Goal: Task Accomplishment & Management: Use online tool/utility

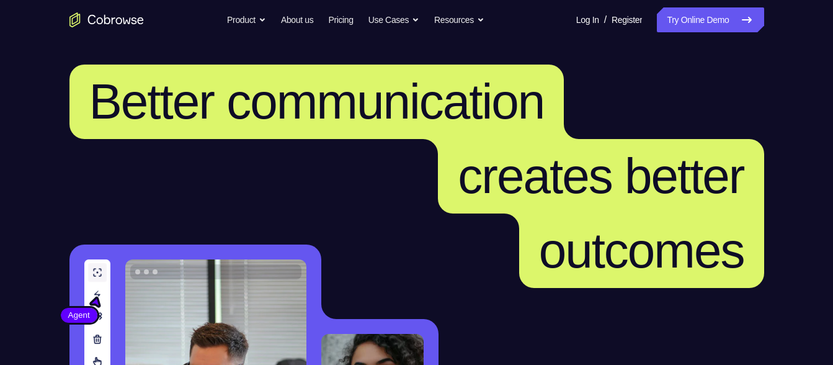
click at [733, 25] on link "Try Online Demo" at bounding box center [710, 19] width 107 height 25
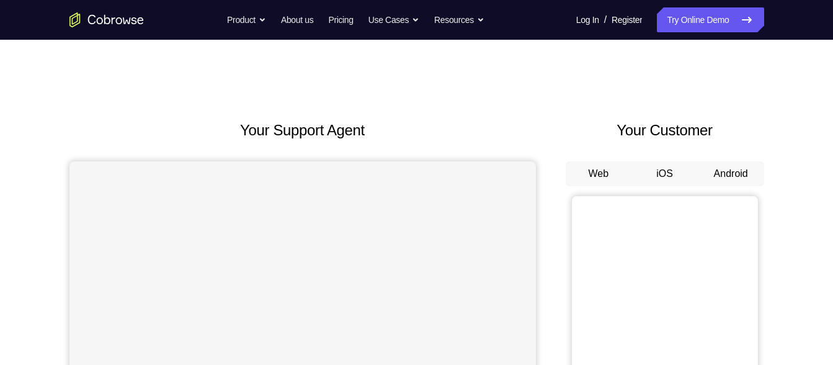
scroll to position [29, 0]
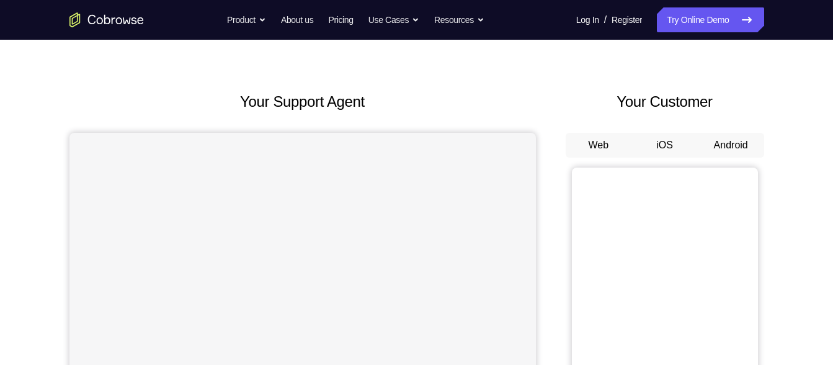
click at [730, 149] on button "Android" at bounding box center [731, 145] width 66 height 25
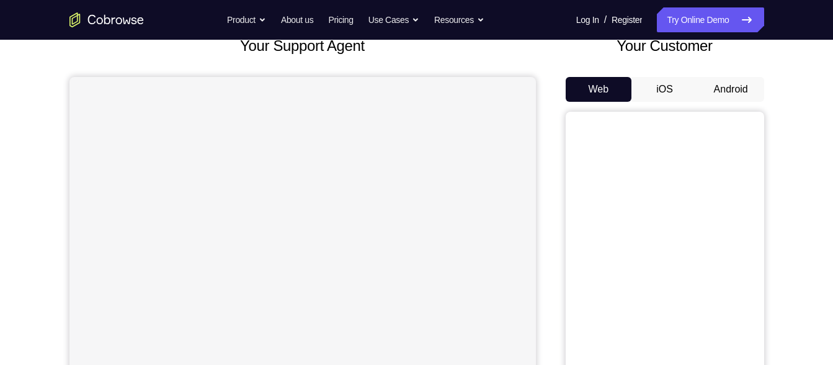
click at [731, 94] on button "Android" at bounding box center [731, 89] width 66 height 25
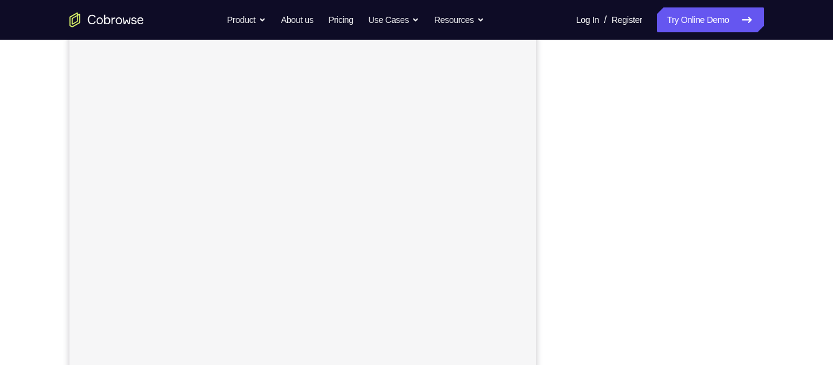
scroll to position [0, 0]
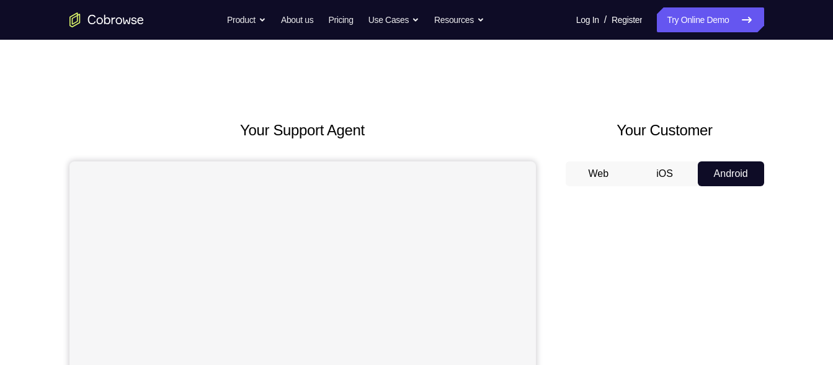
click at [682, 172] on button "iOS" at bounding box center [664, 173] width 66 height 25
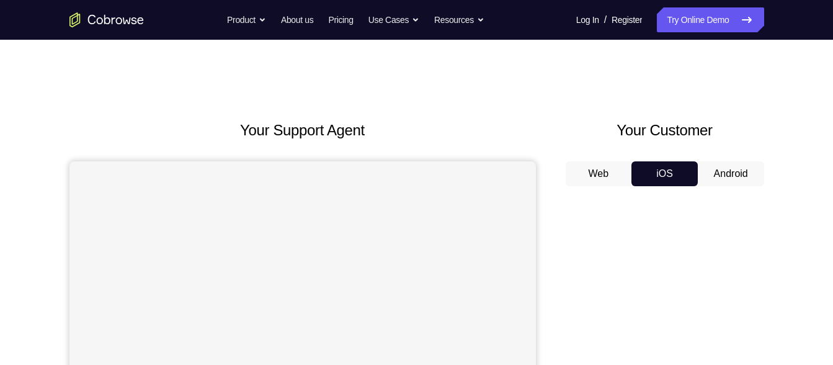
click at [717, 164] on button "Android" at bounding box center [731, 173] width 66 height 25
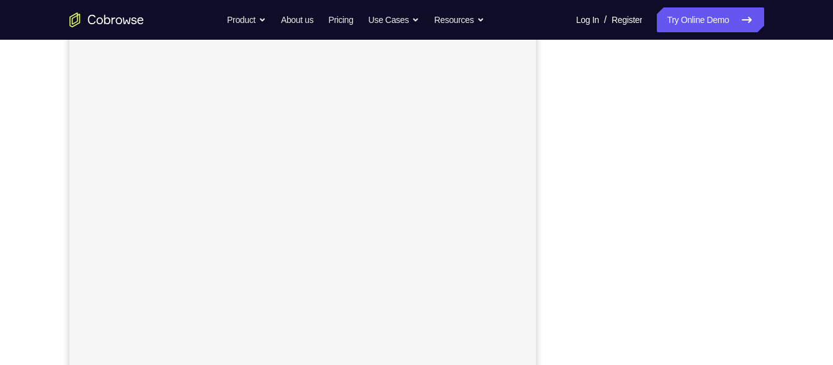
scroll to position [197, 0]
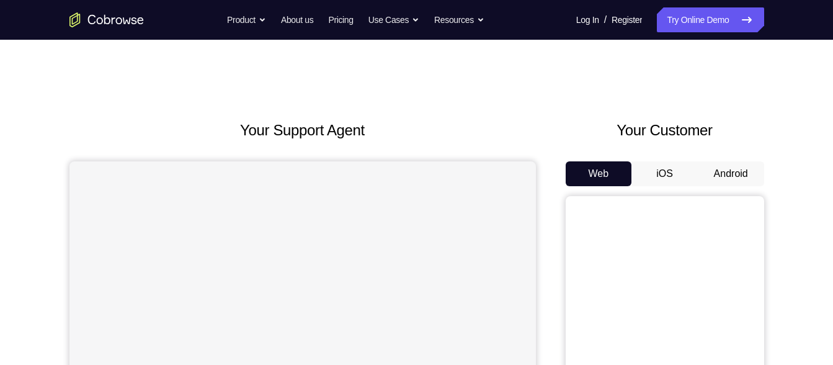
scroll to position [75, 0]
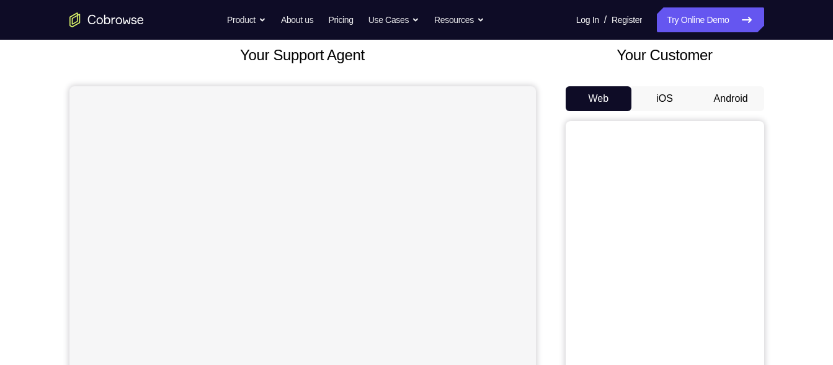
click at [743, 91] on button "Android" at bounding box center [731, 98] width 66 height 25
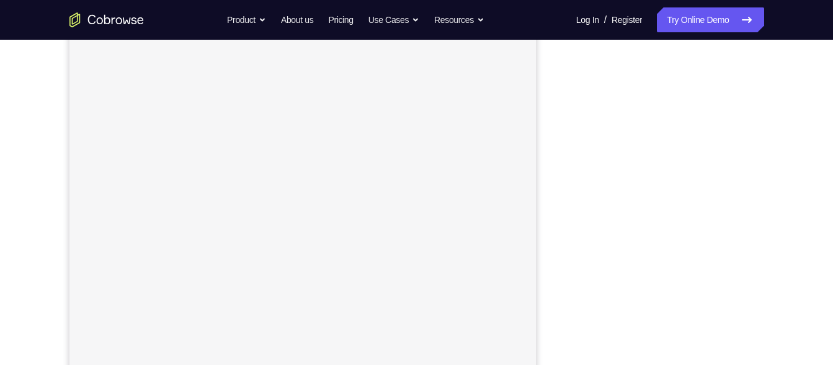
scroll to position [187, 0]
